Goal: Task Accomplishment & Management: Use online tool/utility

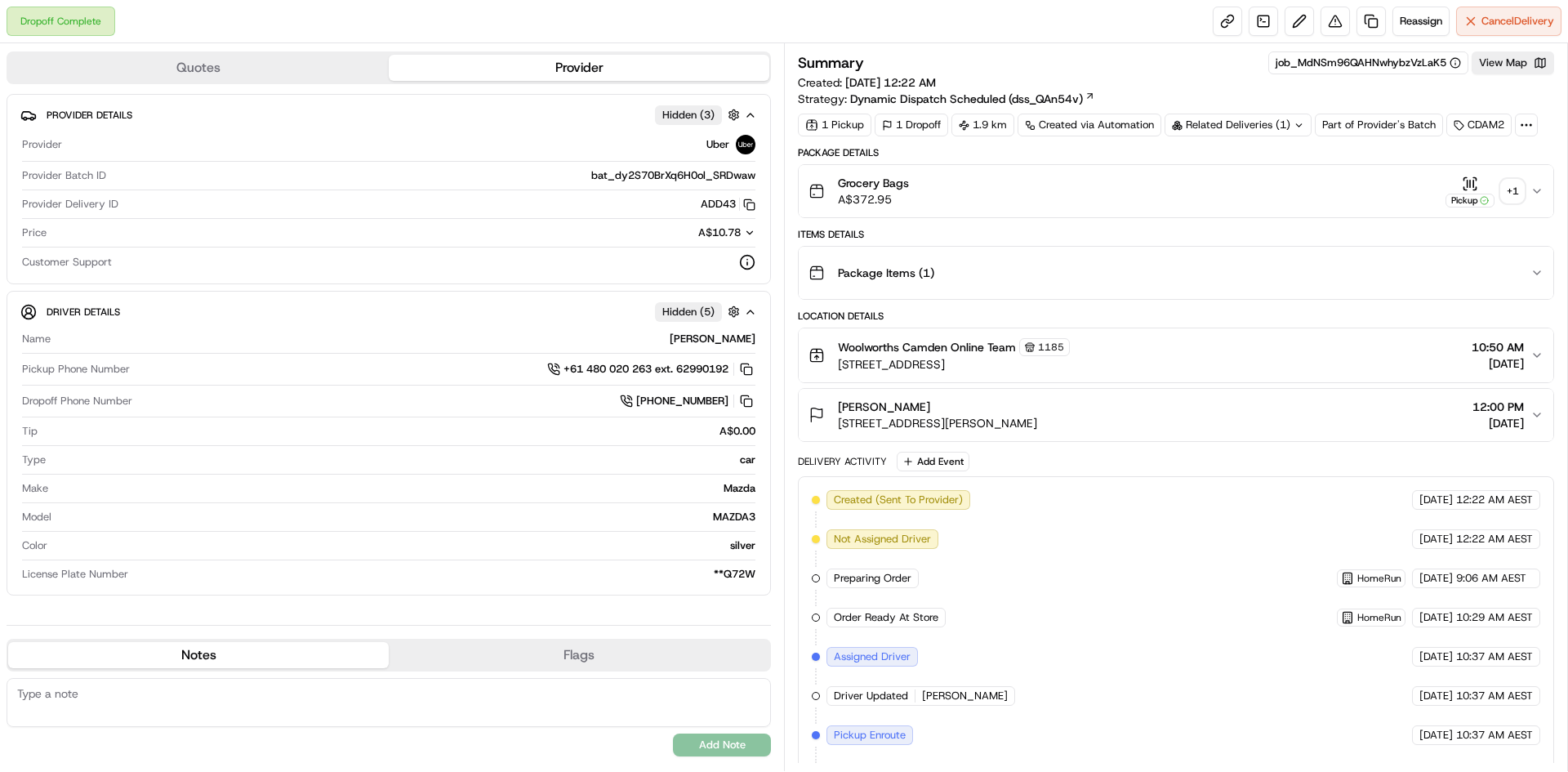
click at [1246, 126] on div "Related Deliveries (1)" at bounding box center [1238, 125] width 147 height 23
click at [1238, 128] on div "Related Deliveries (1)" at bounding box center [1238, 125] width 147 height 23
drag, startPoint x: 1453, startPoint y: 28, endPoint x: 1431, endPoint y: 19, distance: 23.8
click at [1450, 27] on div "Reassign Cancel Delivery" at bounding box center [1388, 21] width 349 height 30
click at [1431, 19] on span "Reassign" at bounding box center [1421, 20] width 42 height 14
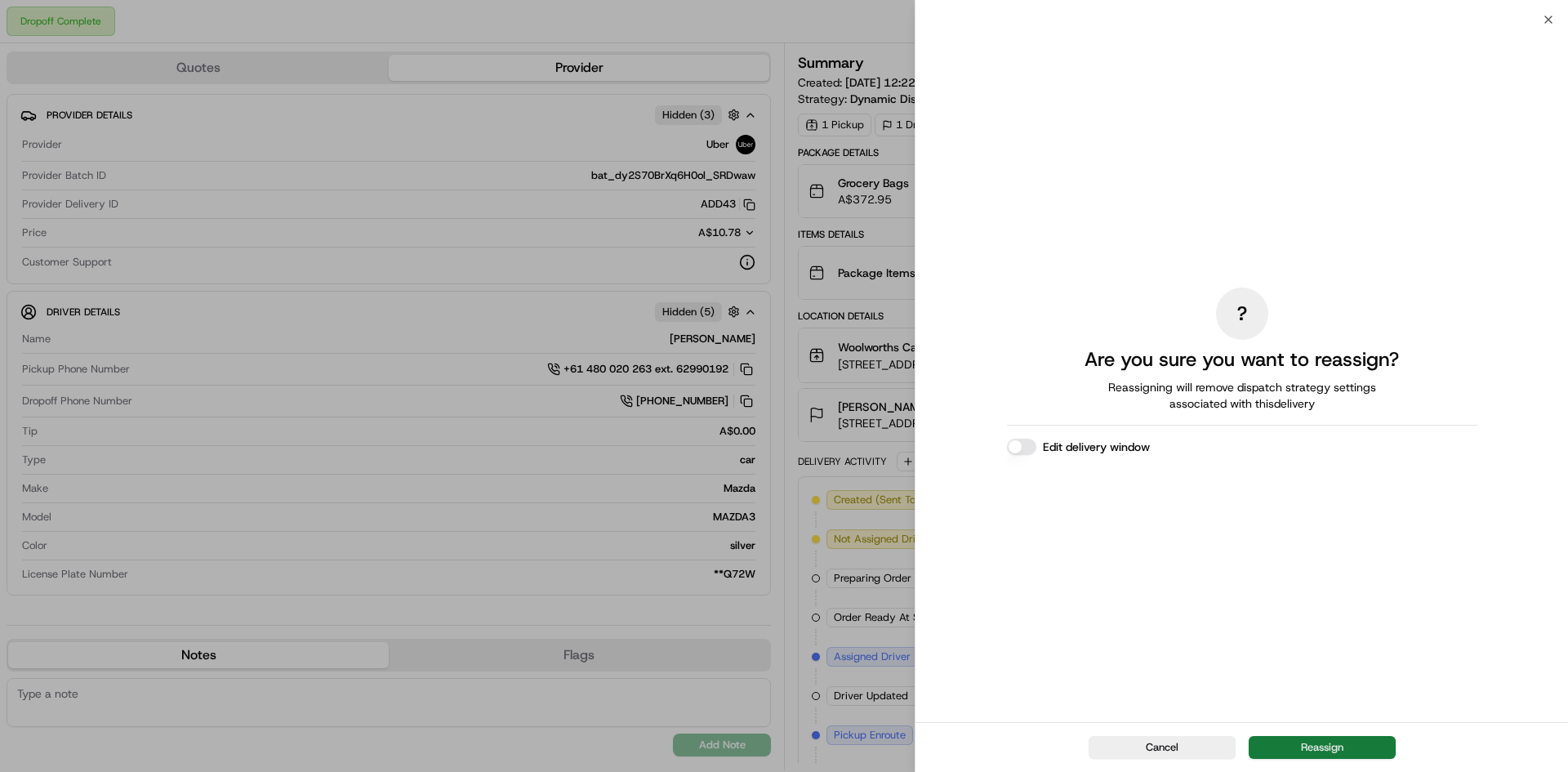
drag, startPoint x: 1355, startPoint y: 723, endPoint x: 1357, endPoint y: 741, distance: 18.1
click at [1356, 738] on div "Cancel Reassign" at bounding box center [1242, 747] width 652 height 50
click at [1353, 744] on button "Reassign" at bounding box center [1322, 747] width 147 height 23
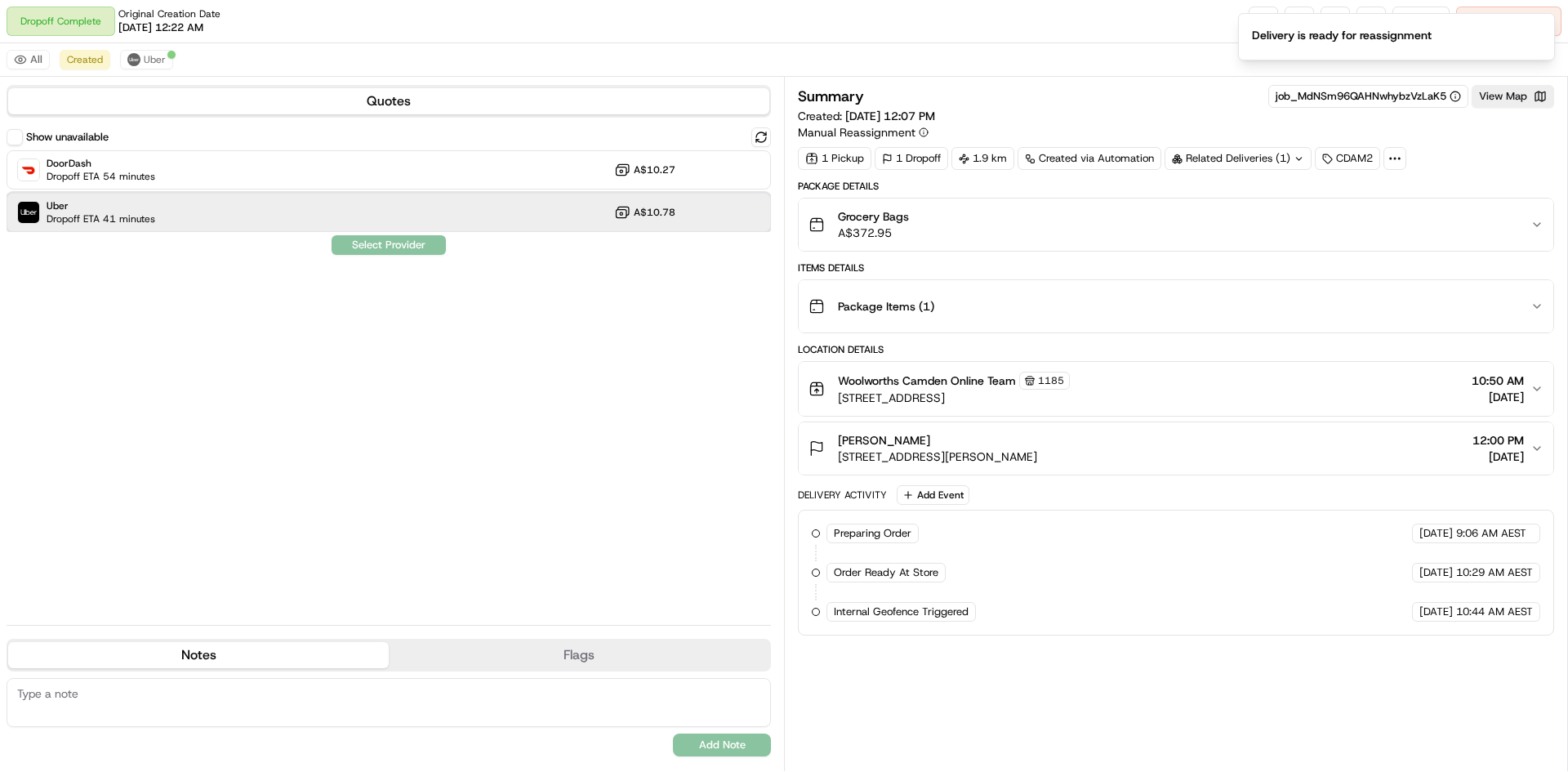
click at [576, 197] on div "Uber Dropoff ETA 41 minutes A$10.78" at bounding box center [389, 213] width 764 height 39
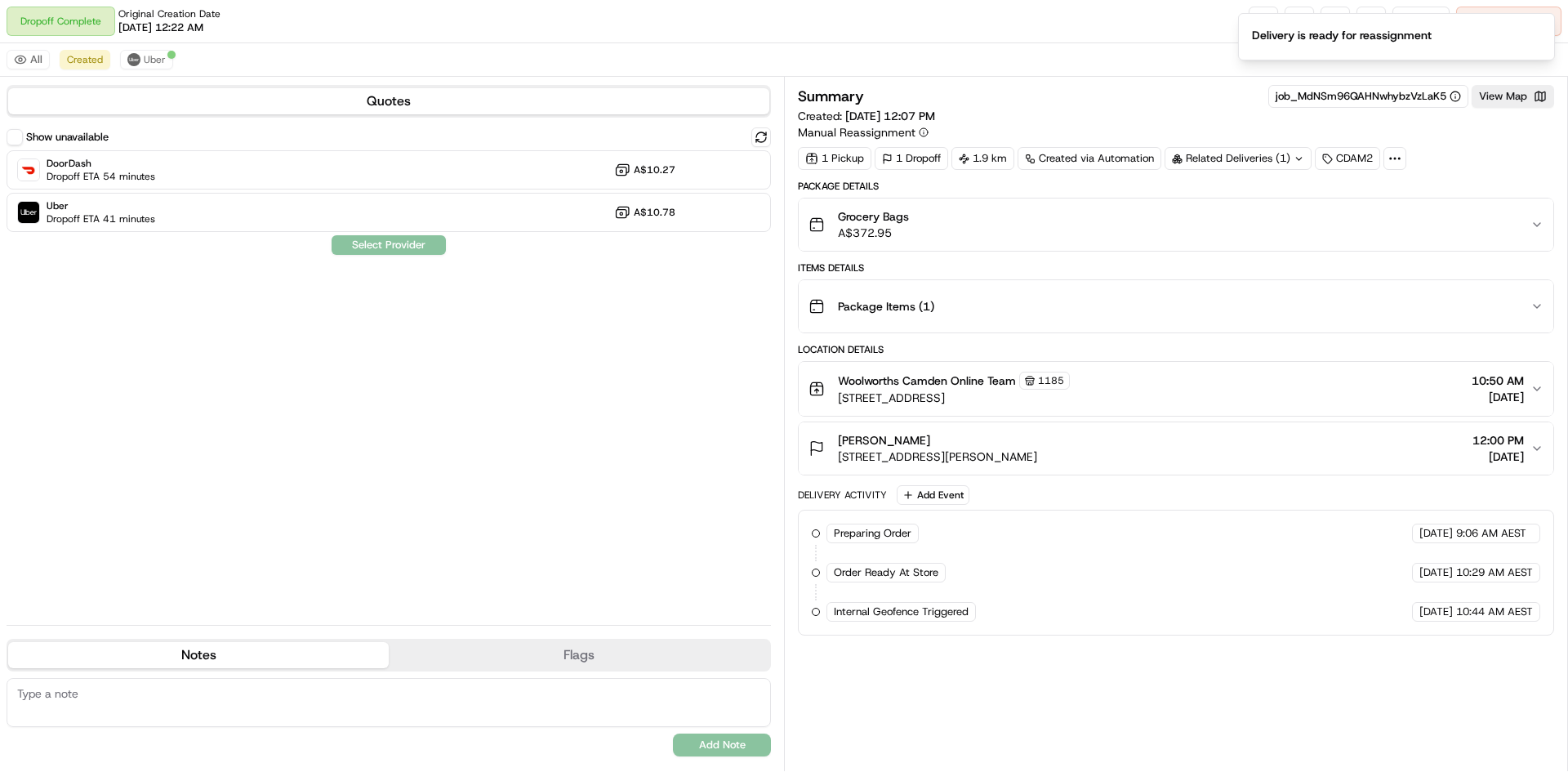
click at [383, 258] on div "Show unavailable DoorDash Dropoff ETA 54 minutes A$10.27 Uber Dropoff ETA 41 mi…" at bounding box center [389, 369] width 764 height 485
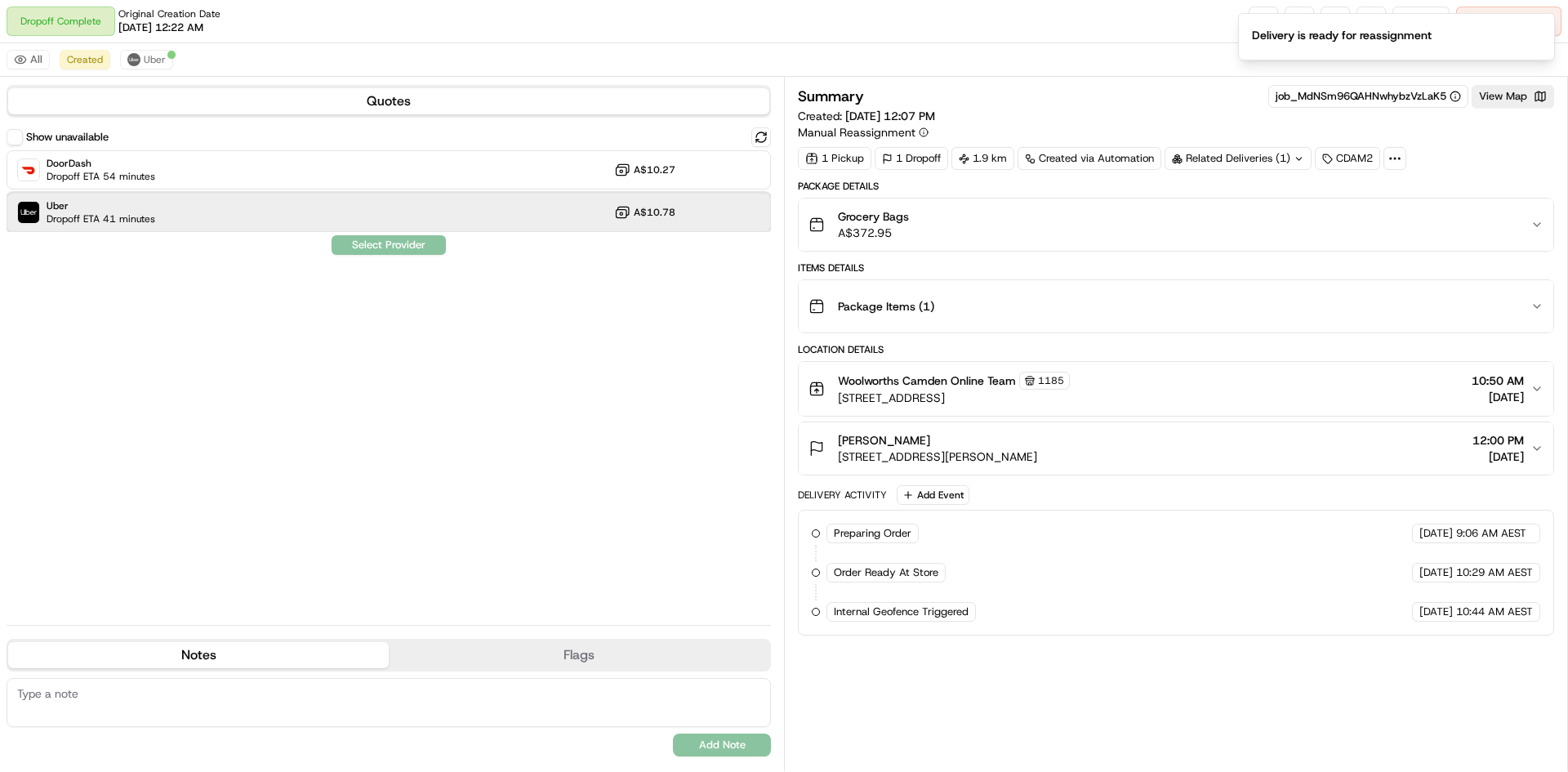
click at [400, 220] on div "Uber Dropoff ETA 41 minutes A$10.78" at bounding box center [389, 213] width 764 height 39
click at [407, 253] on button "Assign Provider" at bounding box center [388, 245] width 116 height 19
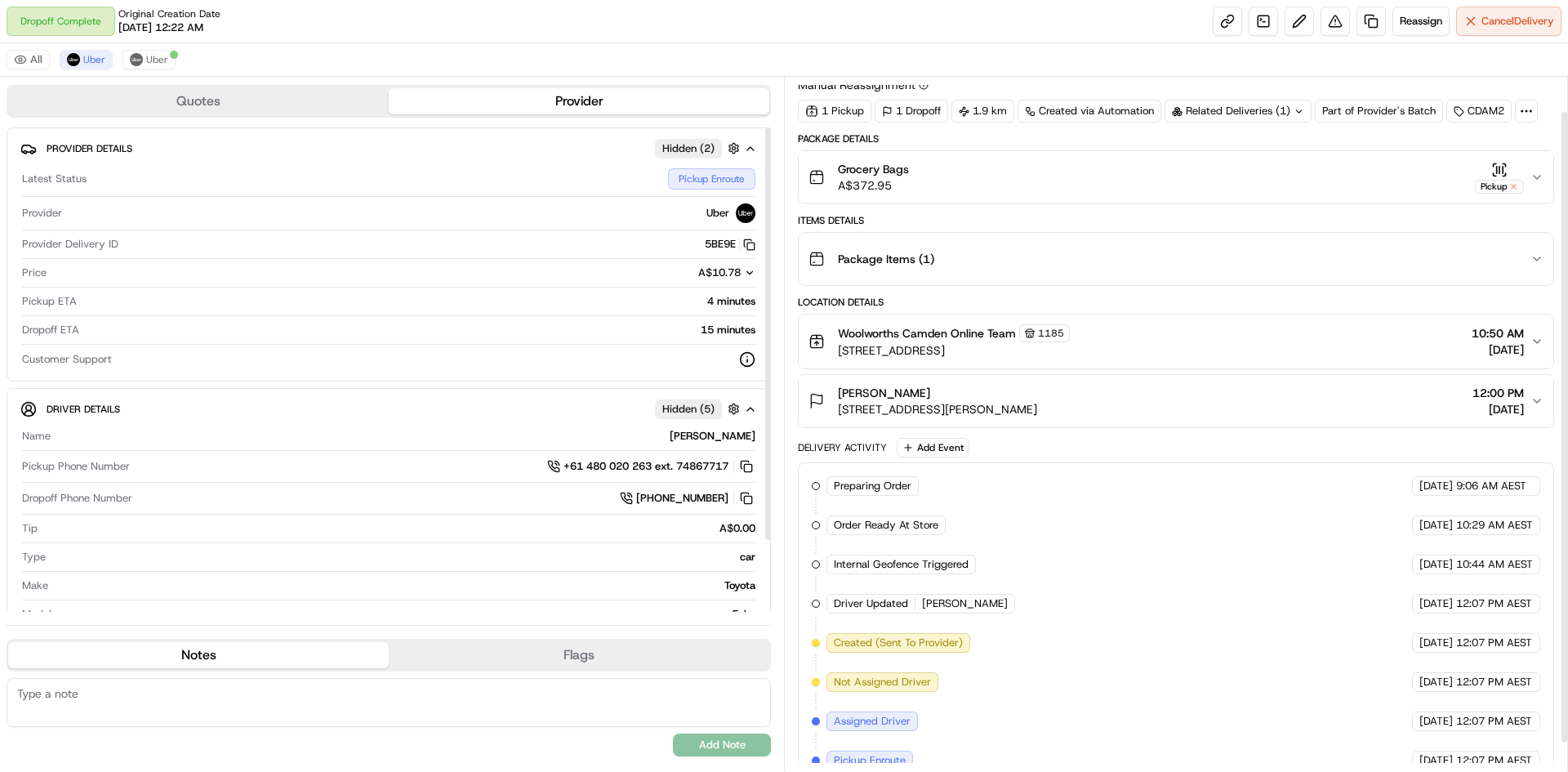
scroll to position [69, 0]
